Goal: Transaction & Acquisition: Obtain resource

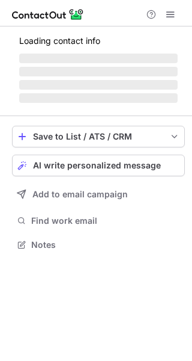
scroll to position [243, 192]
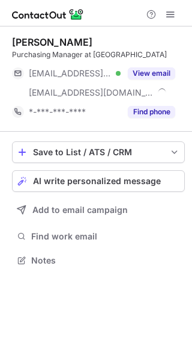
scroll to position [252, 192]
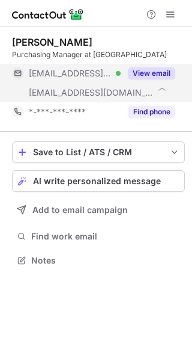
click at [142, 76] on button "View email" at bounding box center [151, 73] width 47 height 12
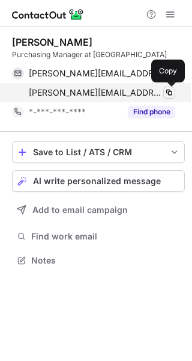
click at [167, 91] on span at bounding box center [170, 93] width 10 height 10
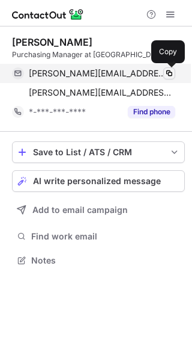
scroll to position [252, 192]
click at [166, 74] on span at bounding box center [170, 74] width 10 height 10
